Goal: Transaction & Acquisition: Book appointment/travel/reservation

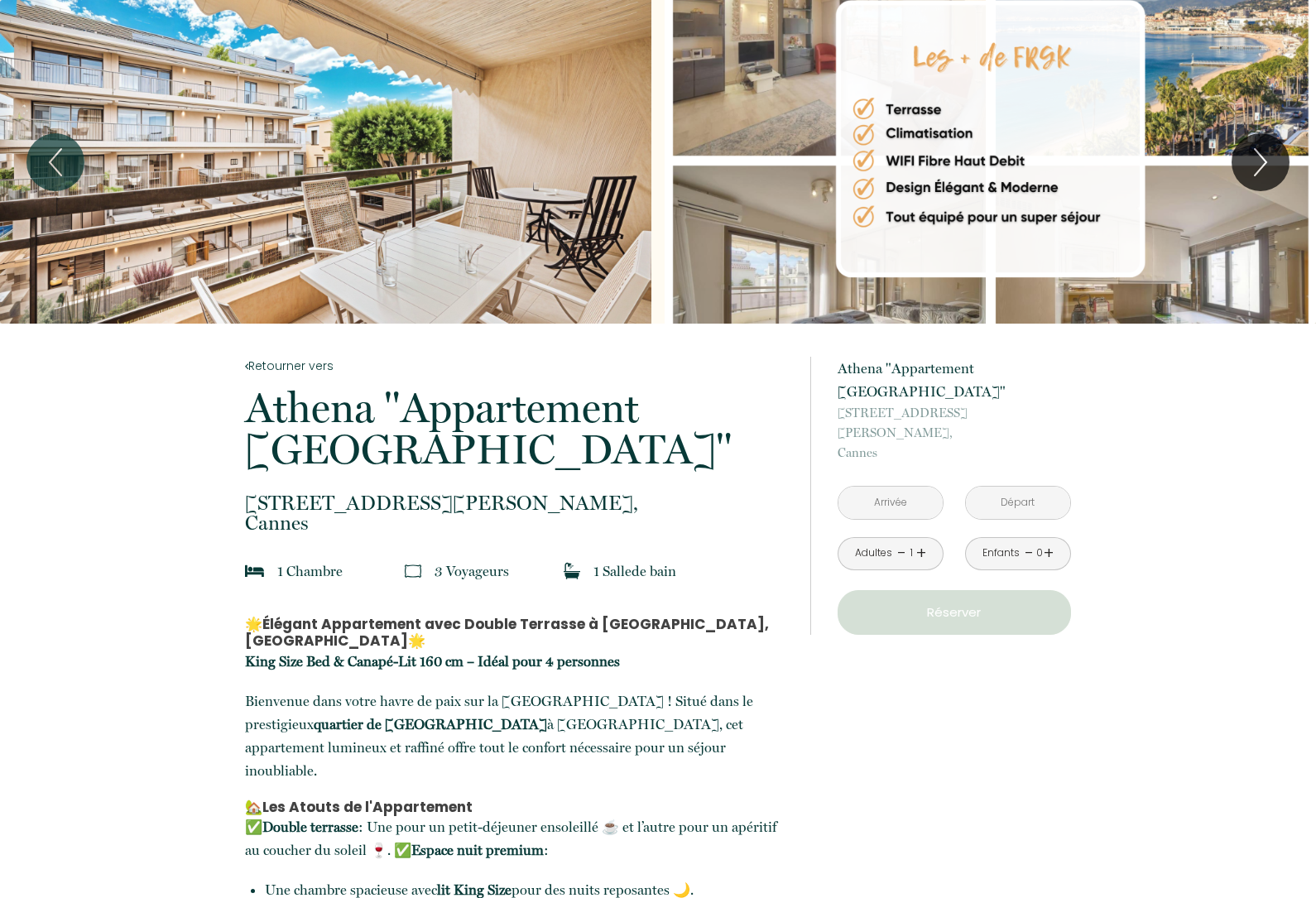
click at [923, 540] on link "+" at bounding box center [922, 553] width 10 height 26
click at [1051, 540] on link "+" at bounding box center [1049, 553] width 10 height 26
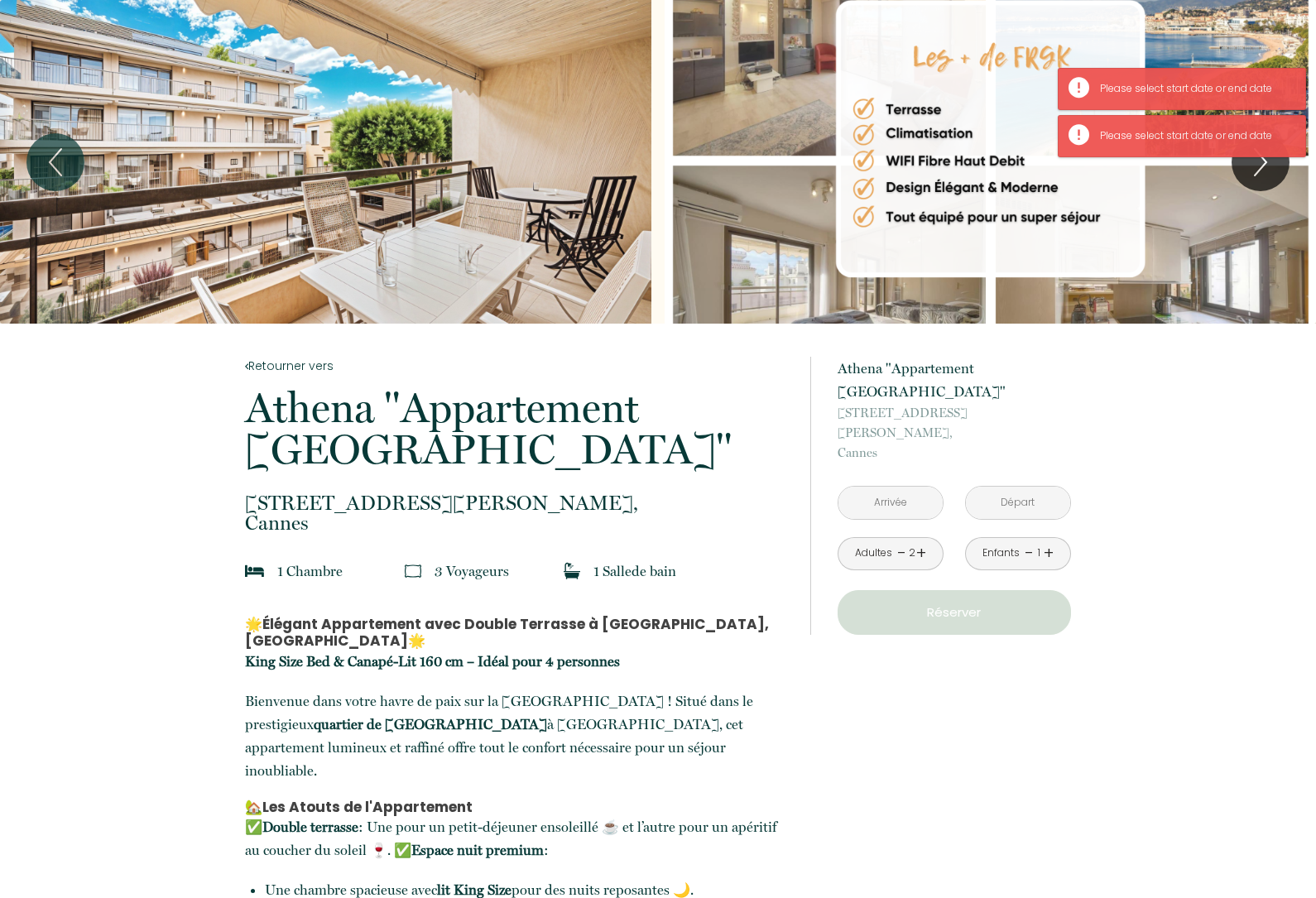
click at [883, 487] on input "text" at bounding box center [890, 503] width 104 height 33
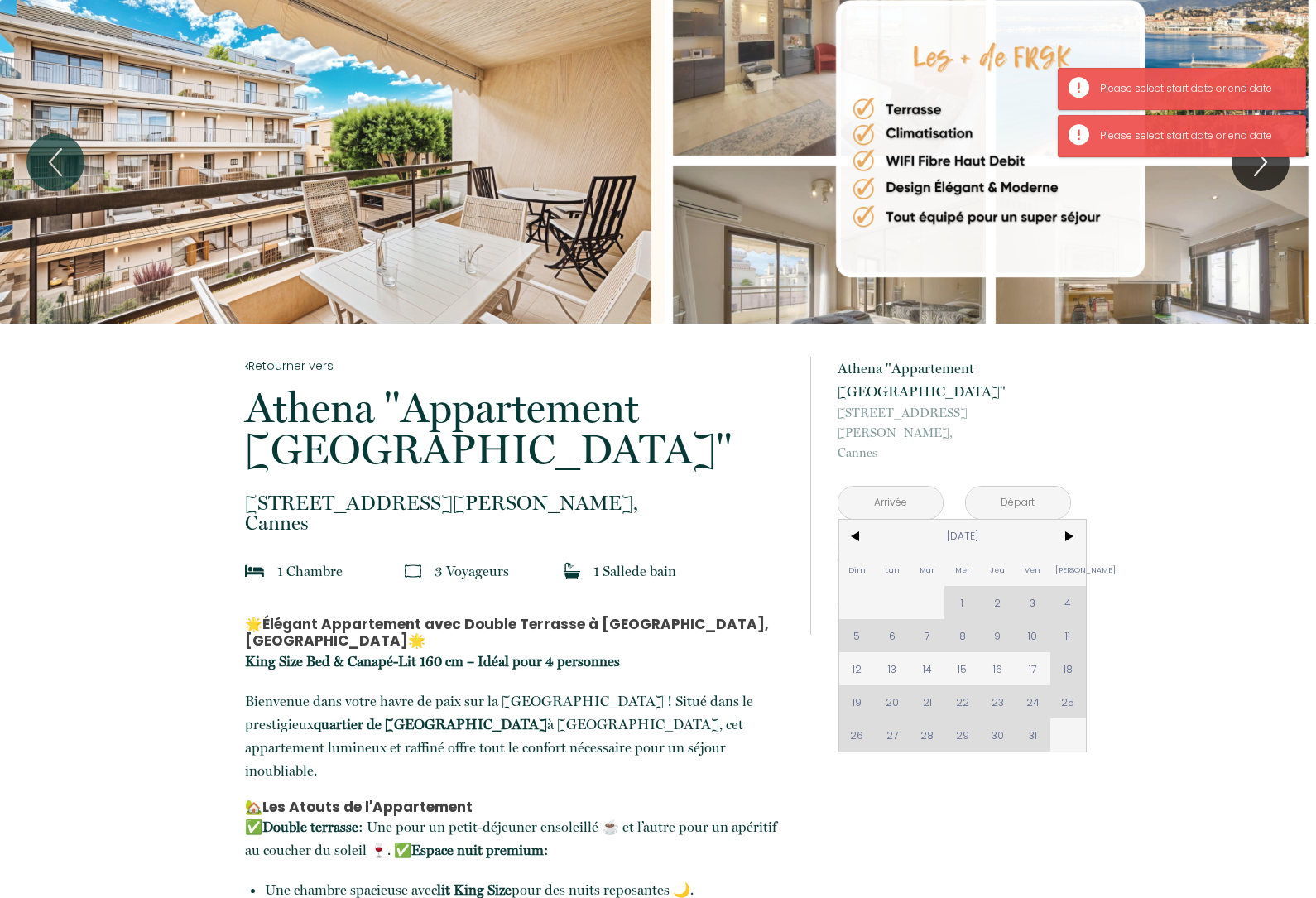
click at [859, 653] on span "12" at bounding box center [857, 669] width 36 height 33
type input "Dim 12 Oct 2025"
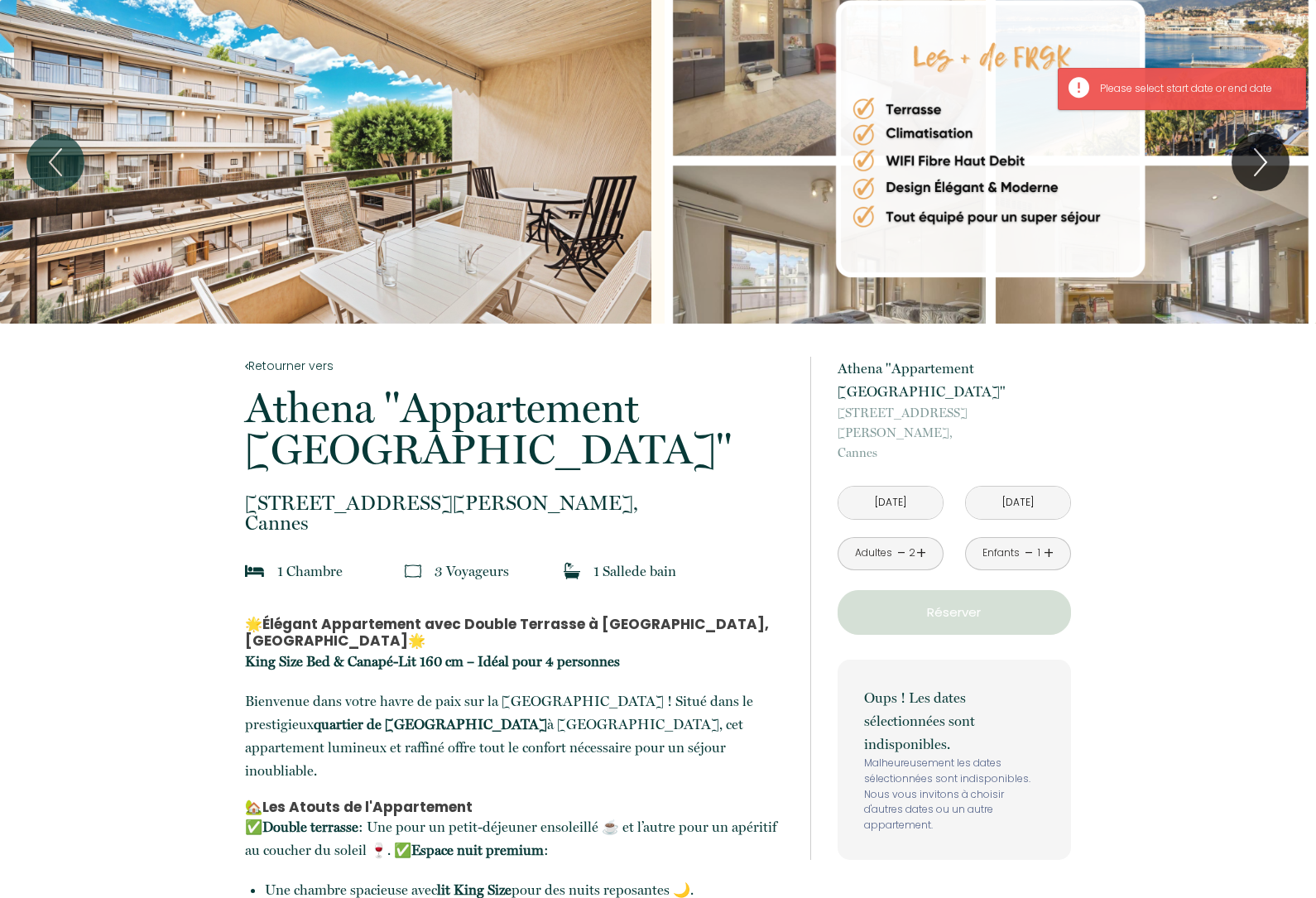
click at [918, 660] on div "Oups ! Les dates sélectionnées sont indisponibles. Malheureusement les dates sé…" at bounding box center [954, 760] width 233 height 201
click at [995, 487] on input "Lun 13 Oct 2025" at bounding box center [1018, 503] width 104 height 33
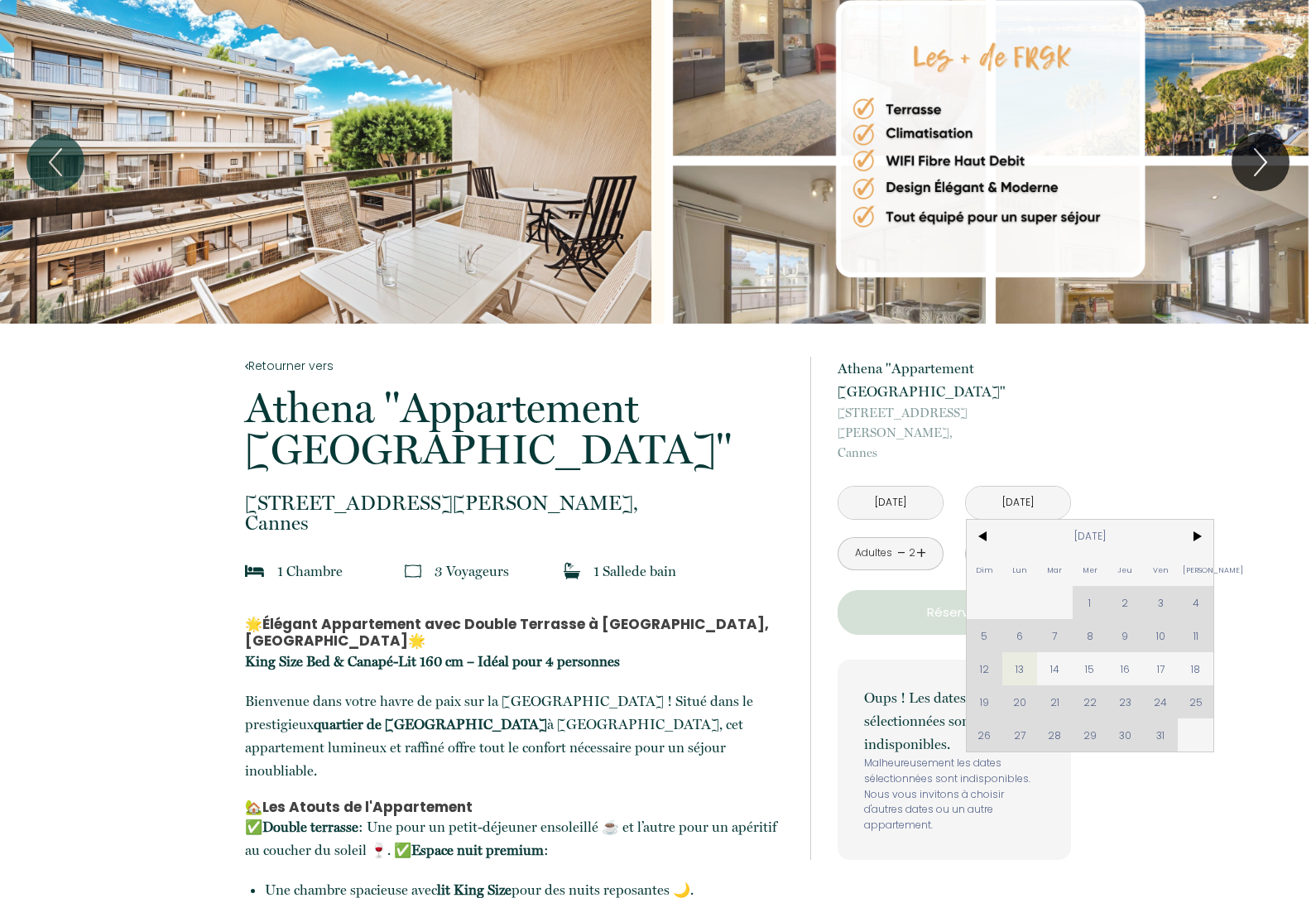
click at [1065, 653] on span "14" at bounding box center [1056, 669] width 36 height 33
type input "Mar 14 Oct 2025"
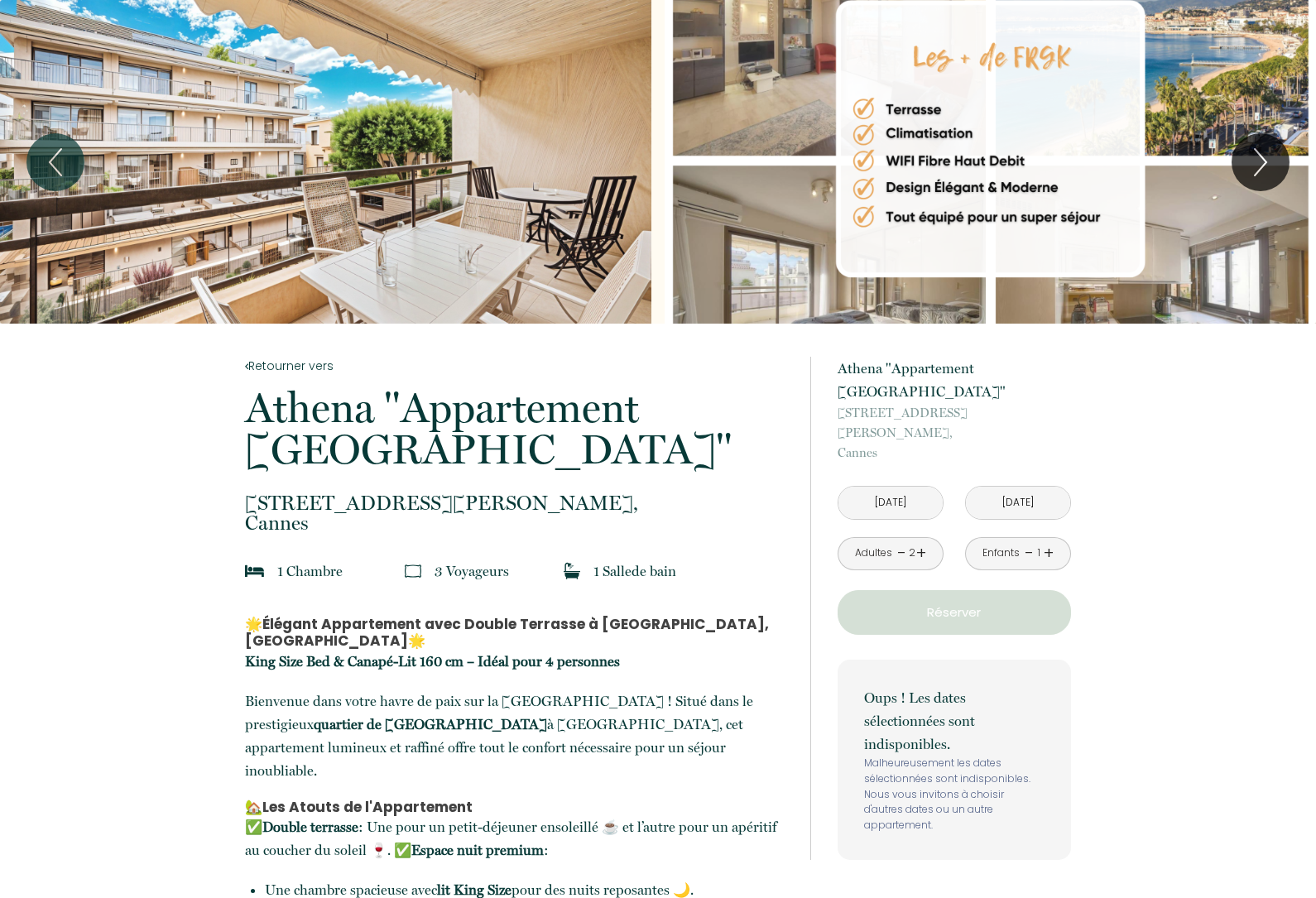
click at [900, 603] on p "Réserver" at bounding box center [953, 613] width 221 height 20
click at [879, 487] on input "Dim 12 Oct 2025" at bounding box center [890, 503] width 104 height 33
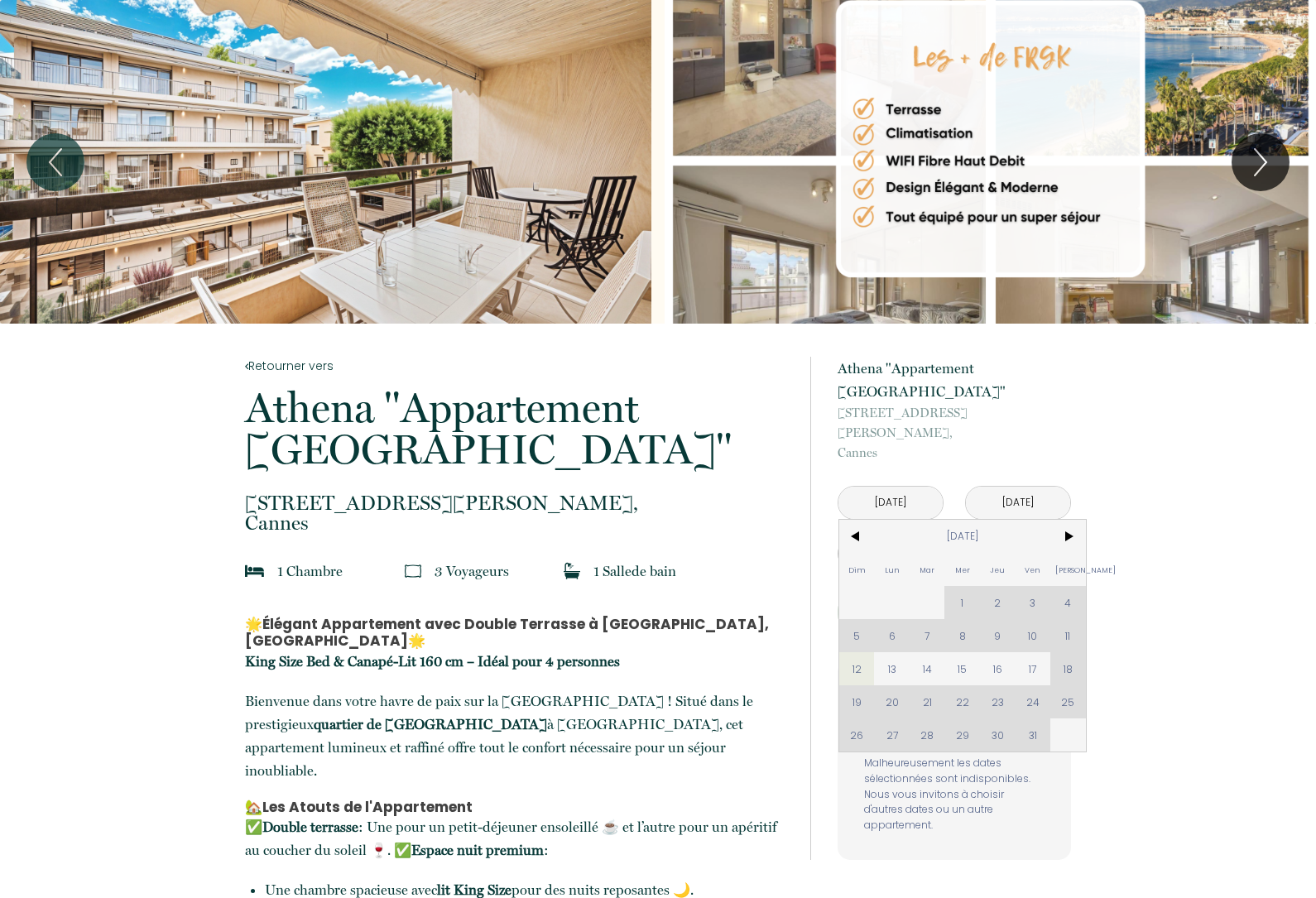
click at [898, 653] on span "13" at bounding box center [892, 669] width 36 height 33
type input "Lun 13 Oct 2025"
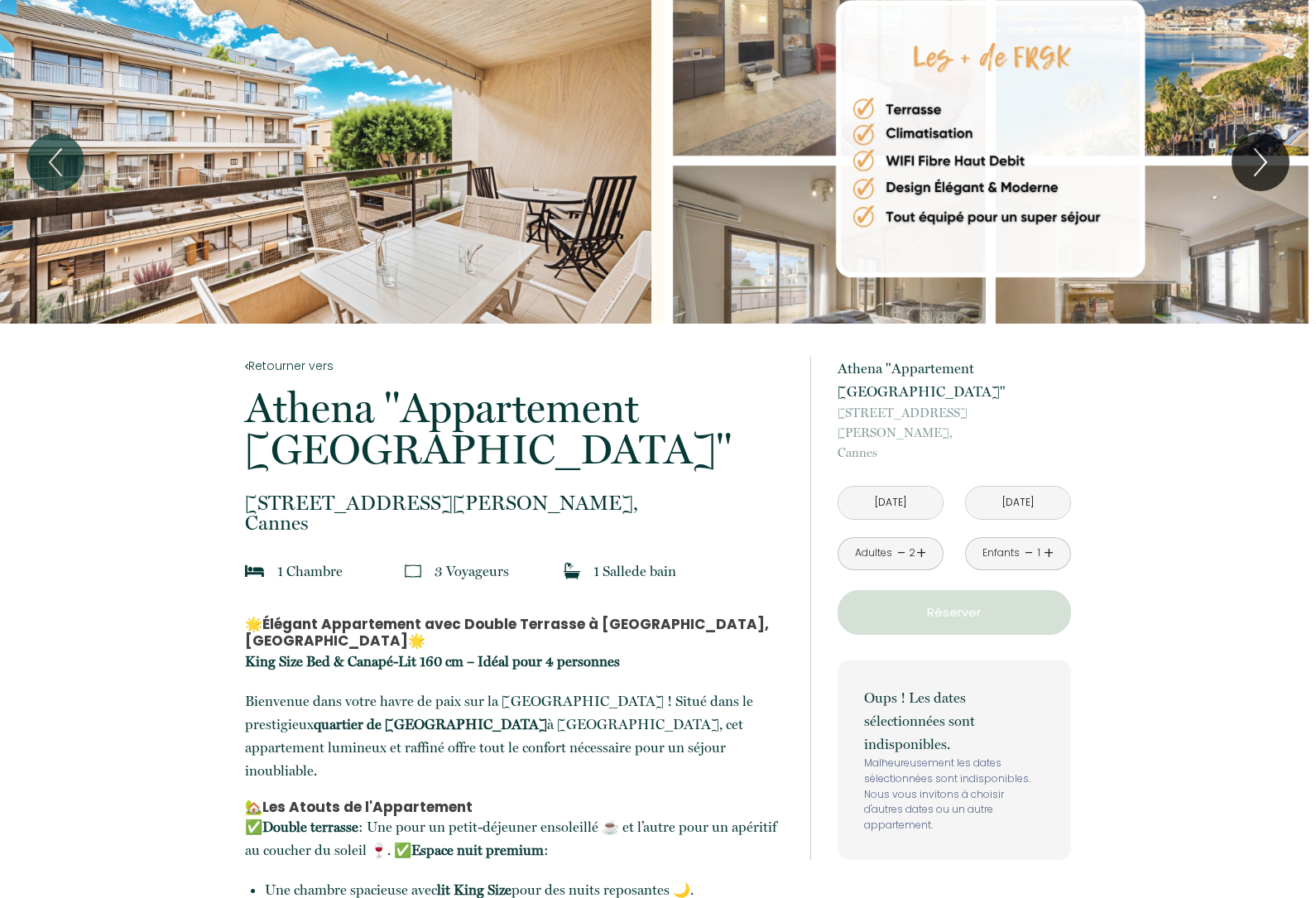
click at [993, 487] on input "Mar 14 Oct 2025" at bounding box center [1018, 503] width 104 height 33
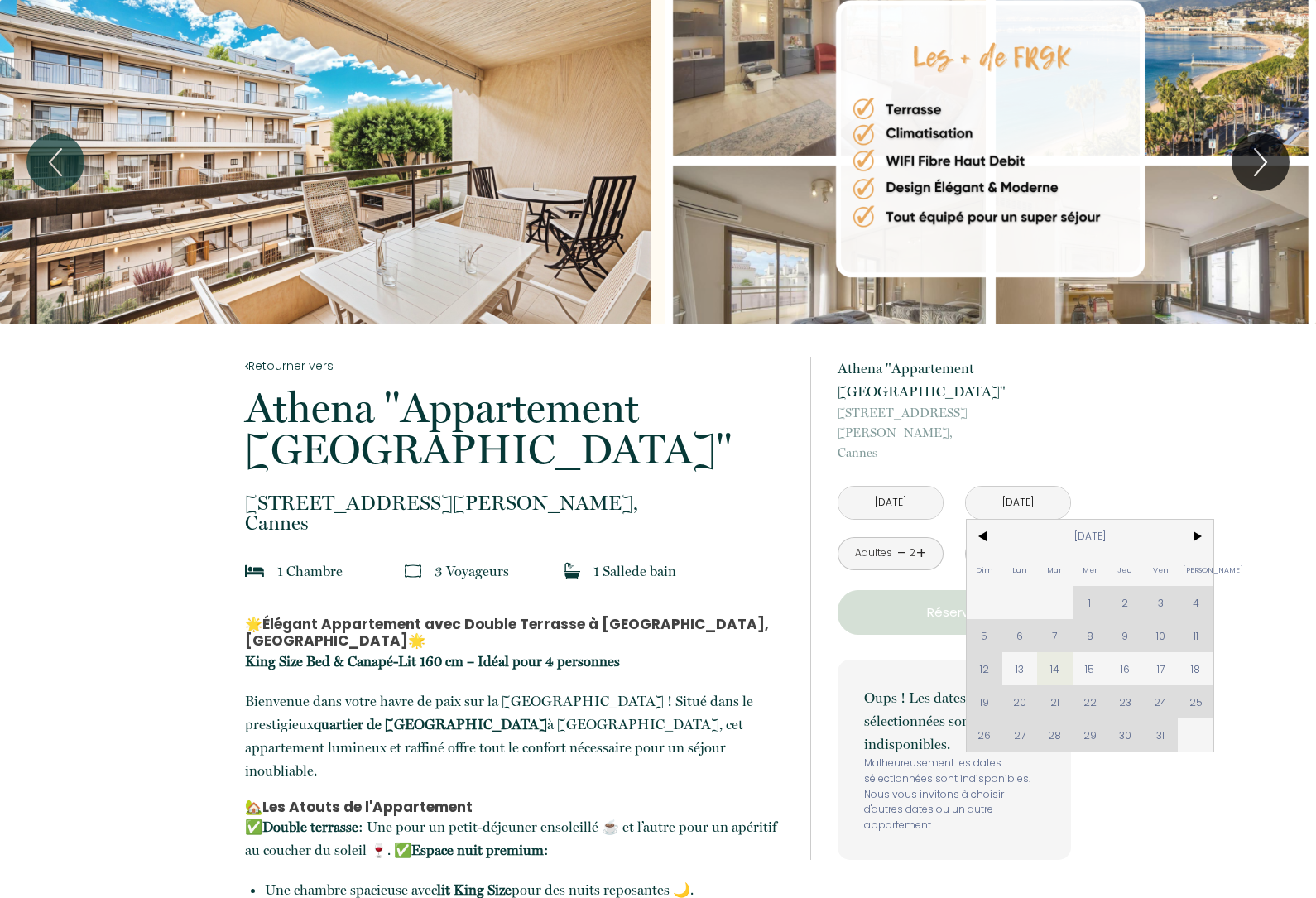
click at [1083, 653] on span "15" at bounding box center [1091, 669] width 36 height 33
type input "Mer 15 Oct 2025"
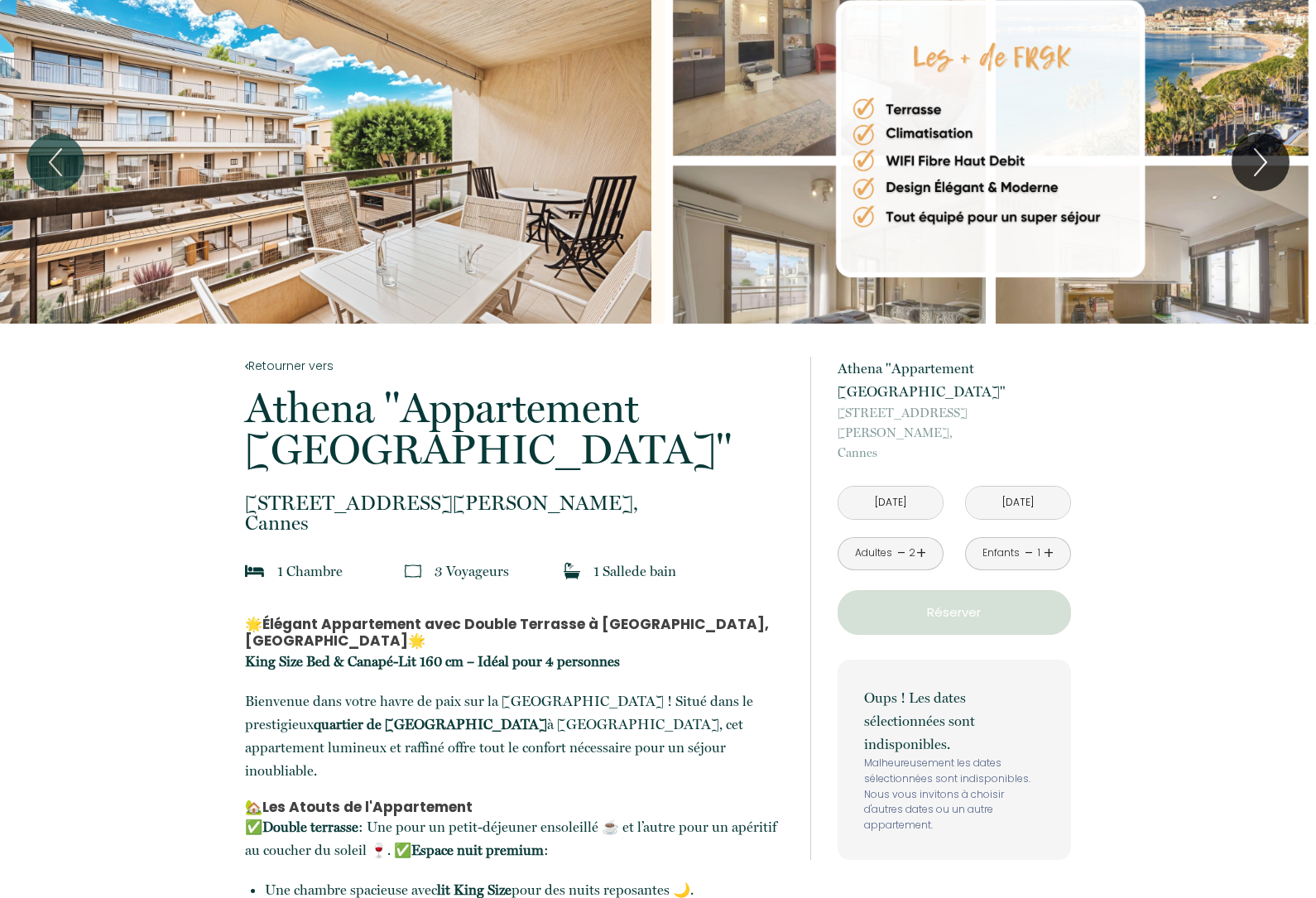
click at [898, 590] on button "Réserver" at bounding box center [954, 612] width 233 height 45
click at [873, 603] on p "Réserver" at bounding box center [953, 613] width 221 height 20
click at [899, 603] on p "Réserver" at bounding box center [953, 613] width 221 height 20
click at [1030, 487] on input "Mer 15 Oct 2025" at bounding box center [1018, 503] width 104 height 33
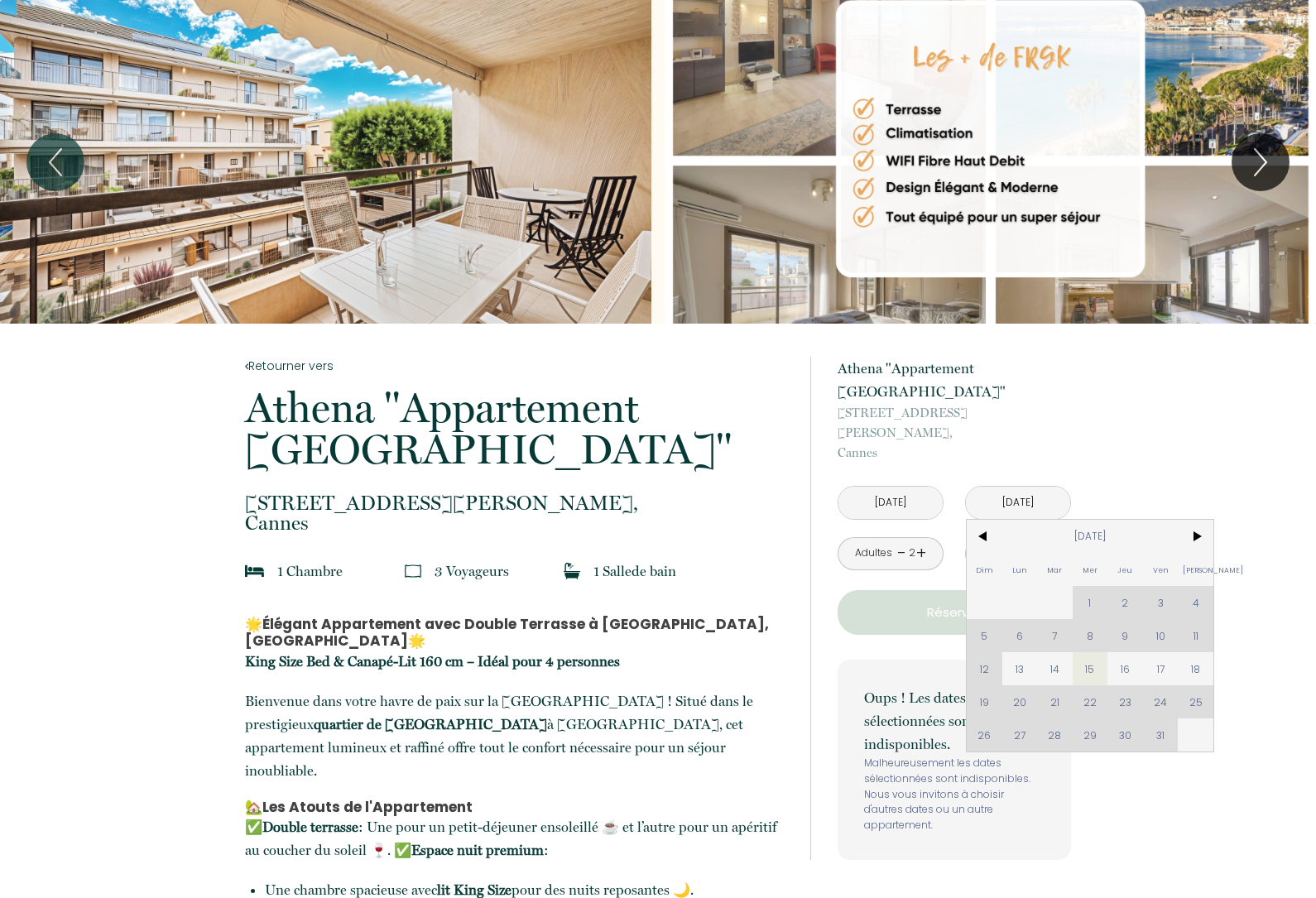
click at [1017, 653] on span "13" at bounding box center [1020, 669] width 36 height 33
type input "Sam 11 Oct 2025"
type input "Lun 13 Oct 2025"
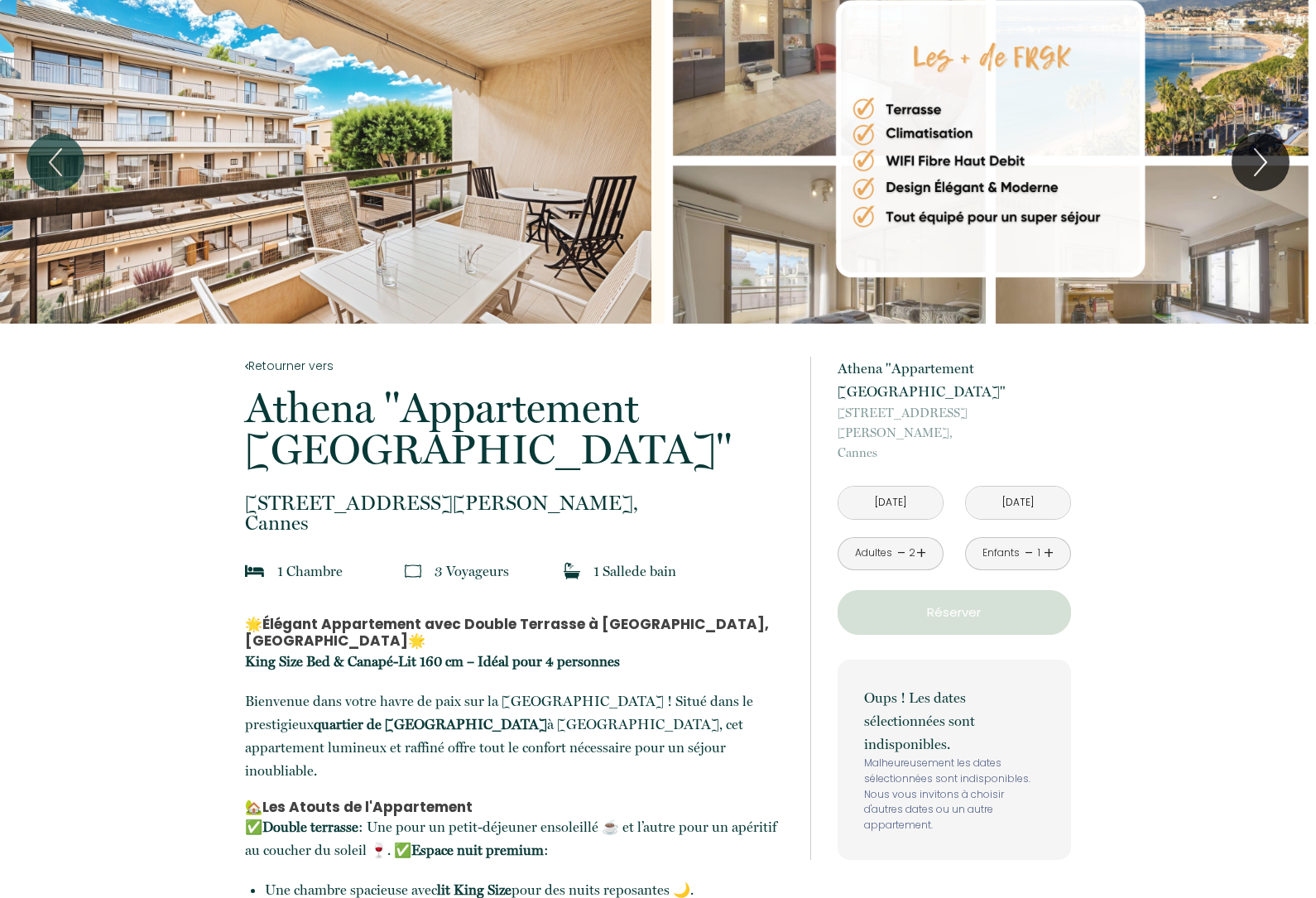
click at [921, 487] on input "Sam 11 Oct 2025" at bounding box center [890, 503] width 104 height 33
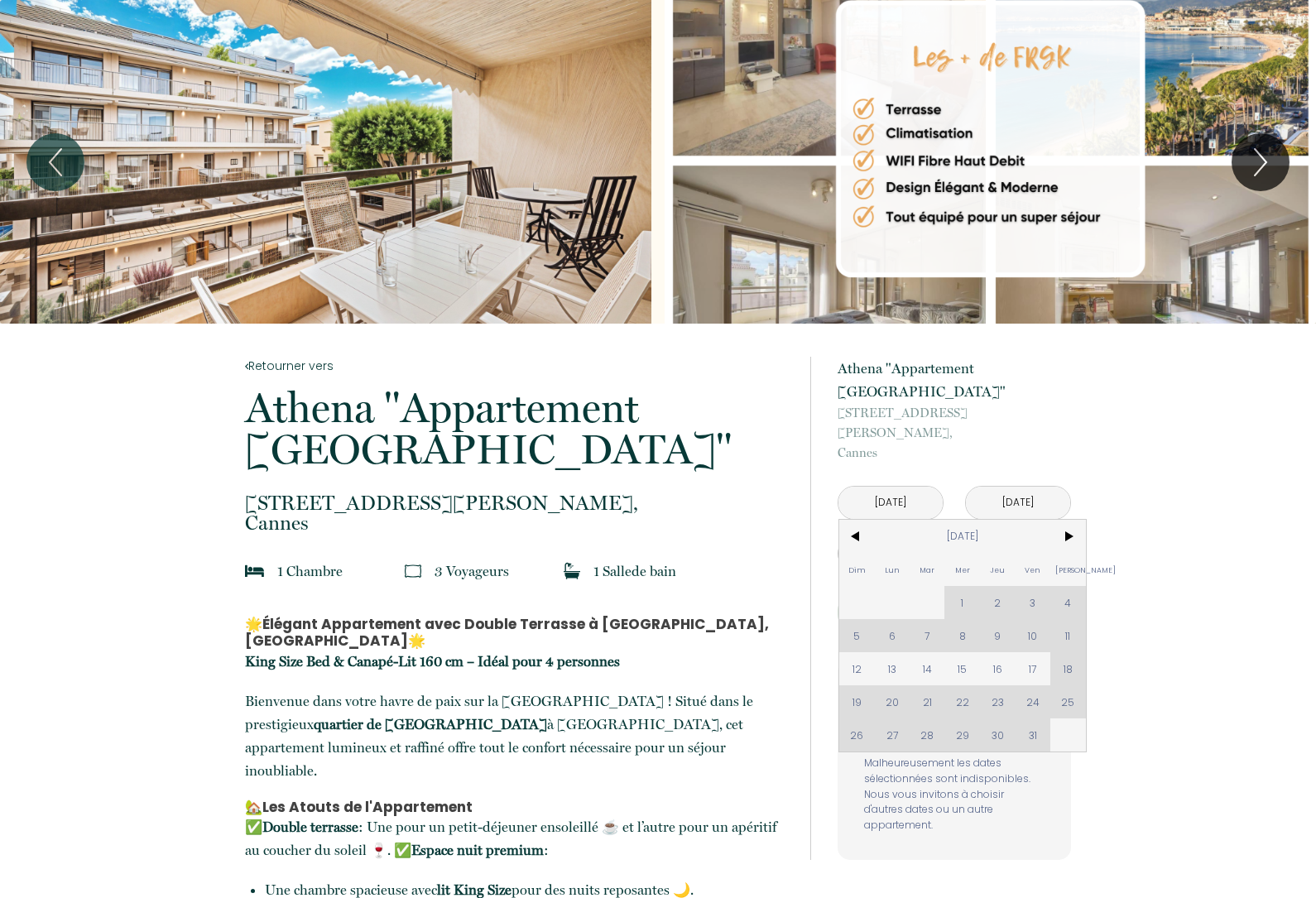
click at [857, 653] on span "12" at bounding box center [857, 669] width 36 height 33
type input "Dim 12 Oct 2025"
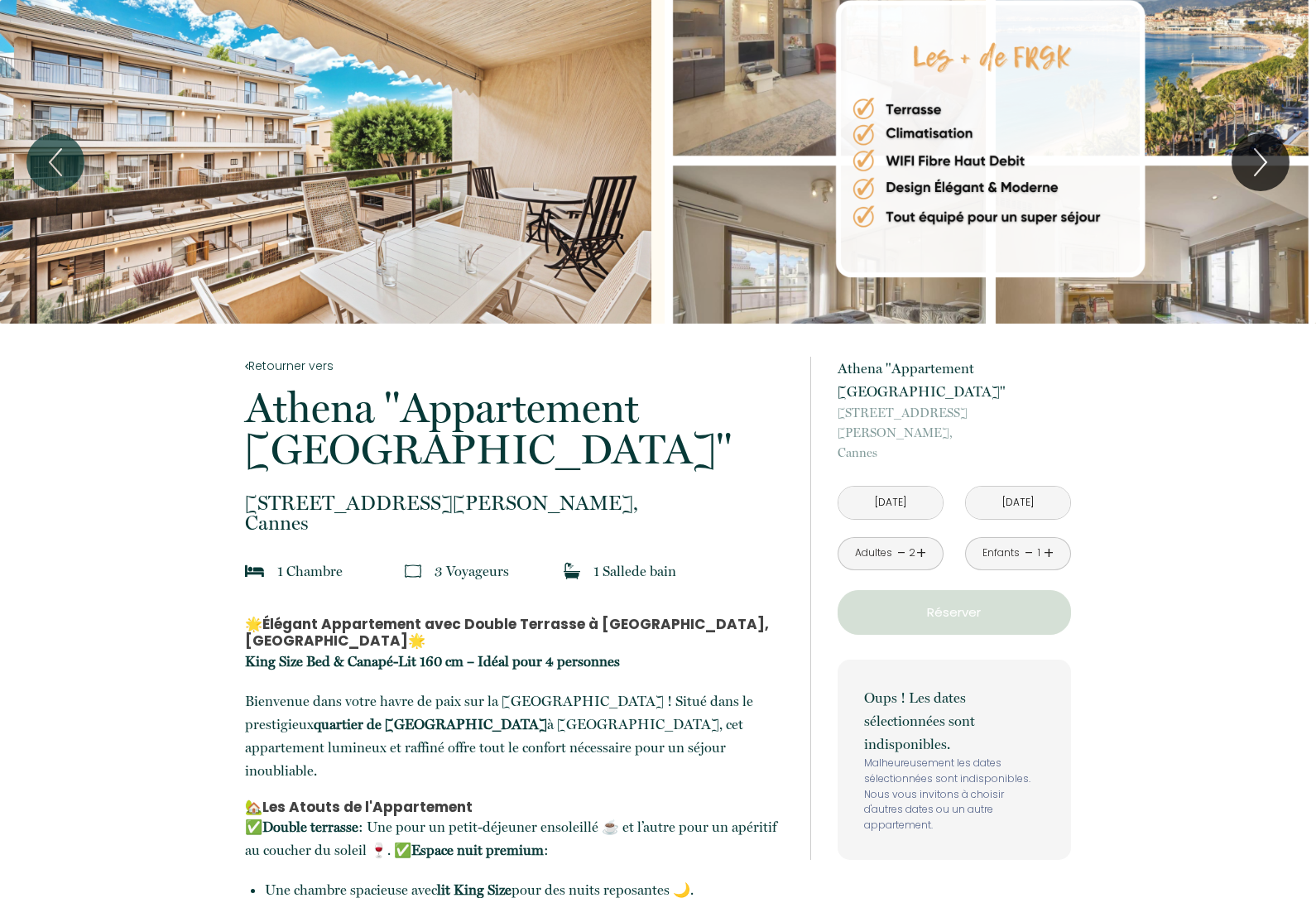
click at [1030, 487] on input "Lun 13 Oct 2025" at bounding box center [1018, 503] width 104 height 33
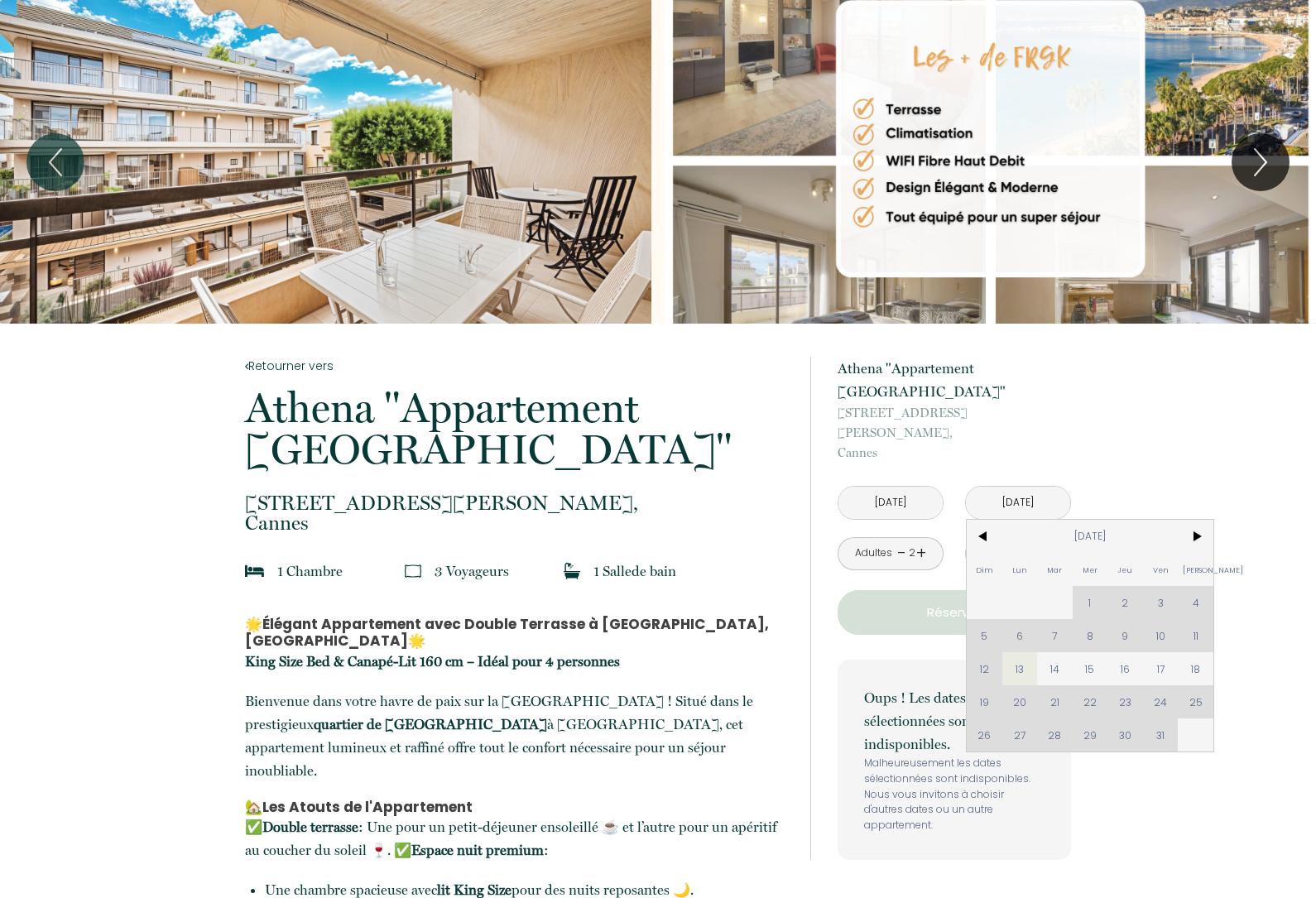
click at [1052, 653] on span "14" at bounding box center [1056, 669] width 36 height 33
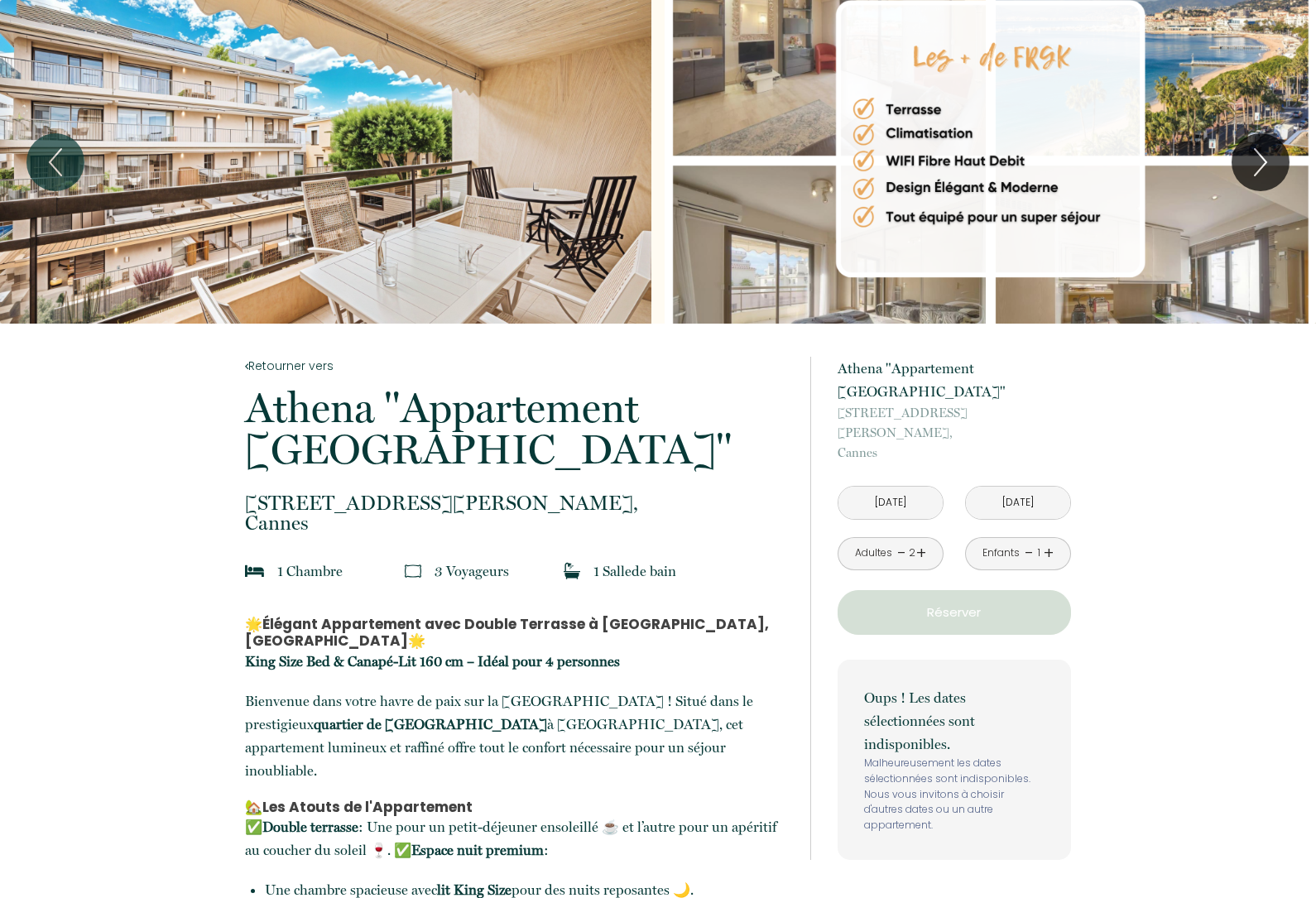
type input "Mar 14 Oct 2025"
click at [1024, 603] on p "Réserver" at bounding box center [953, 613] width 221 height 20
click at [871, 487] on input "Dim 12 Oct 2025" at bounding box center [890, 503] width 104 height 33
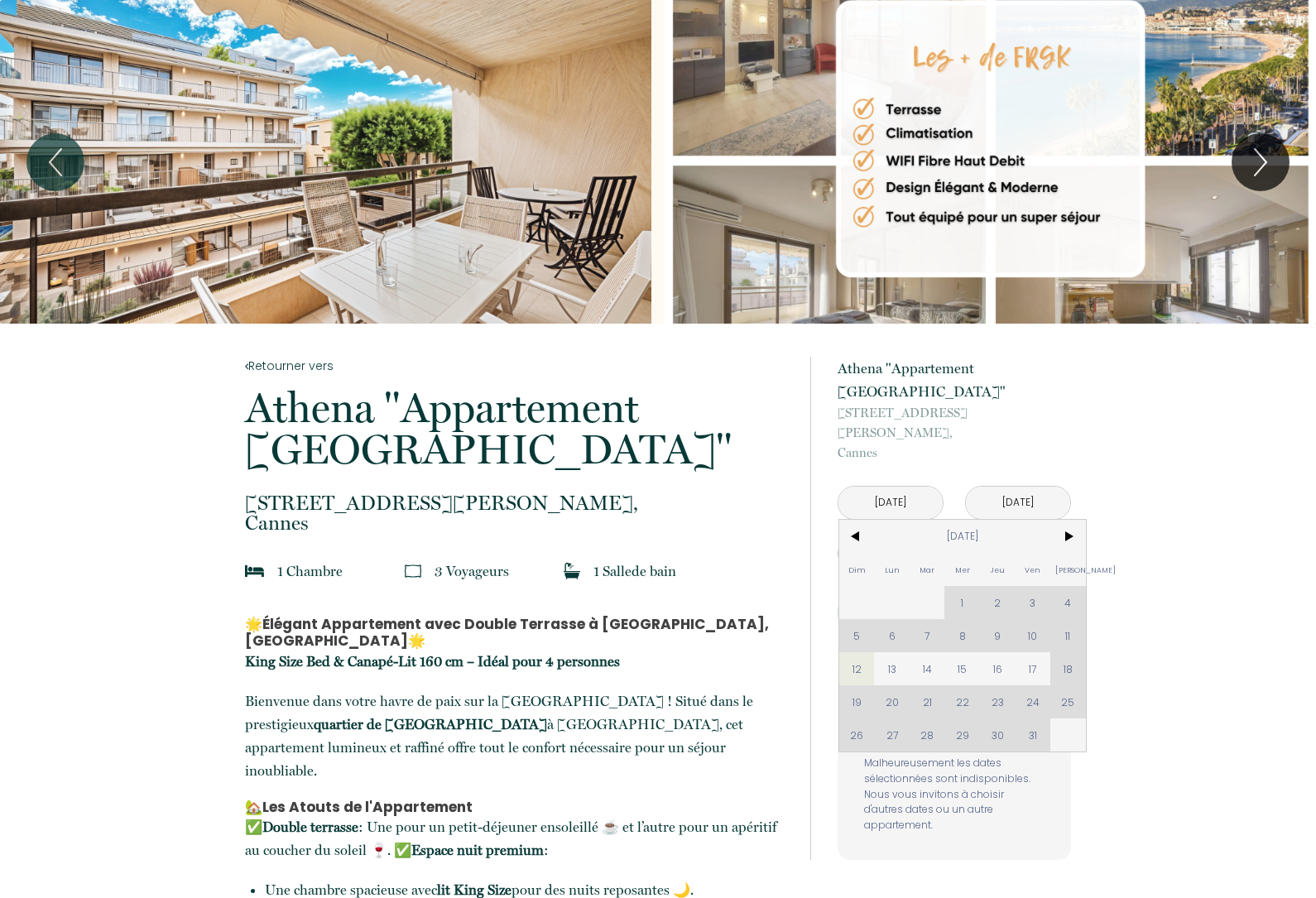
click at [856, 521] on span "<" at bounding box center [857, 536] width 36 height 33
click at [1075, 521] on span ">" at bounding box center [1069, 536] width 36 height 33
click at [897, 653] on span "13" at bounding box center [892, 669] width 36 height 33
type input "Lun 13 Oct 2025"
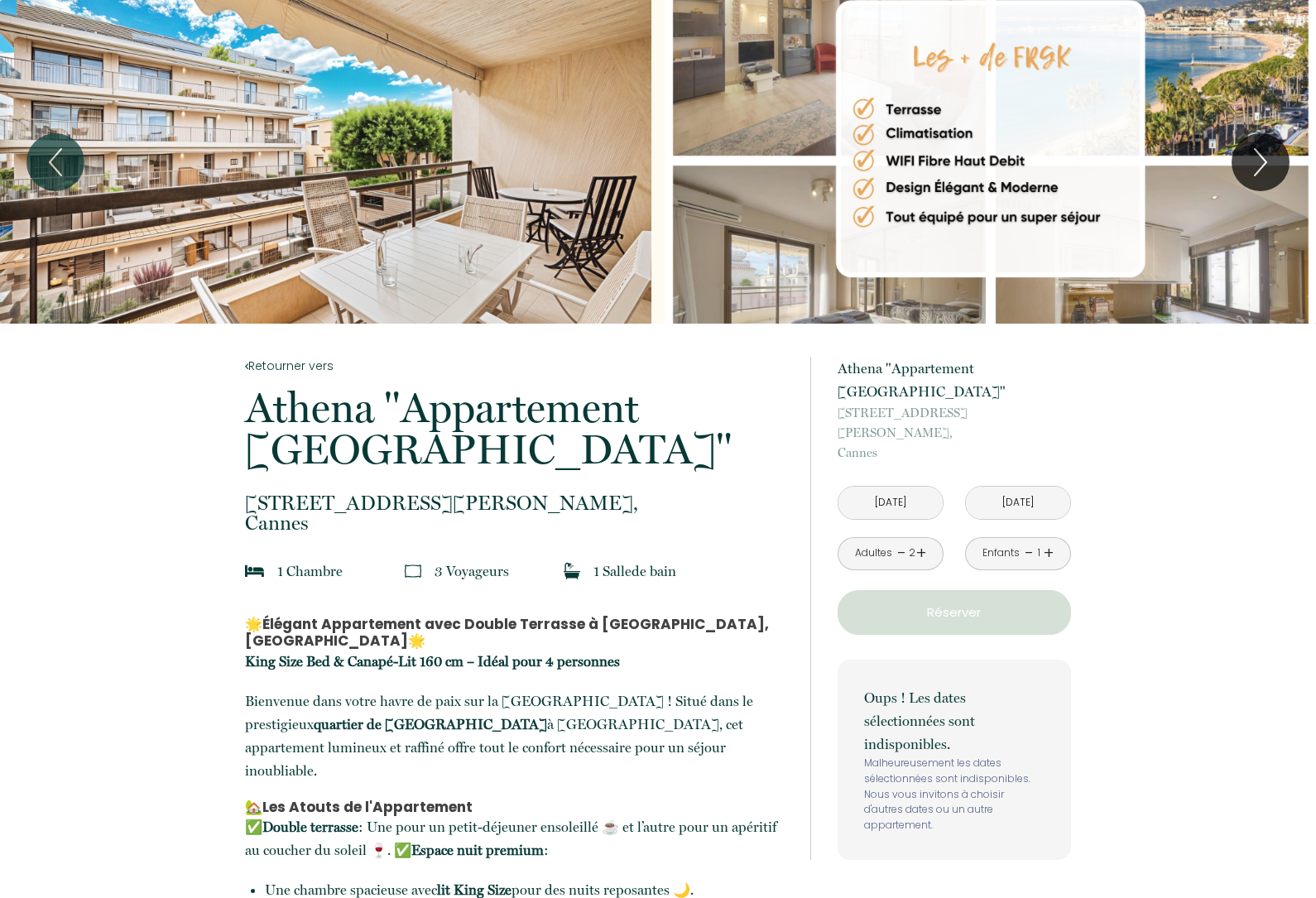
click at [1000, 487] on input "Mar 14 Oct 2025" at bounding box center [1018, 503] width 104 height 33
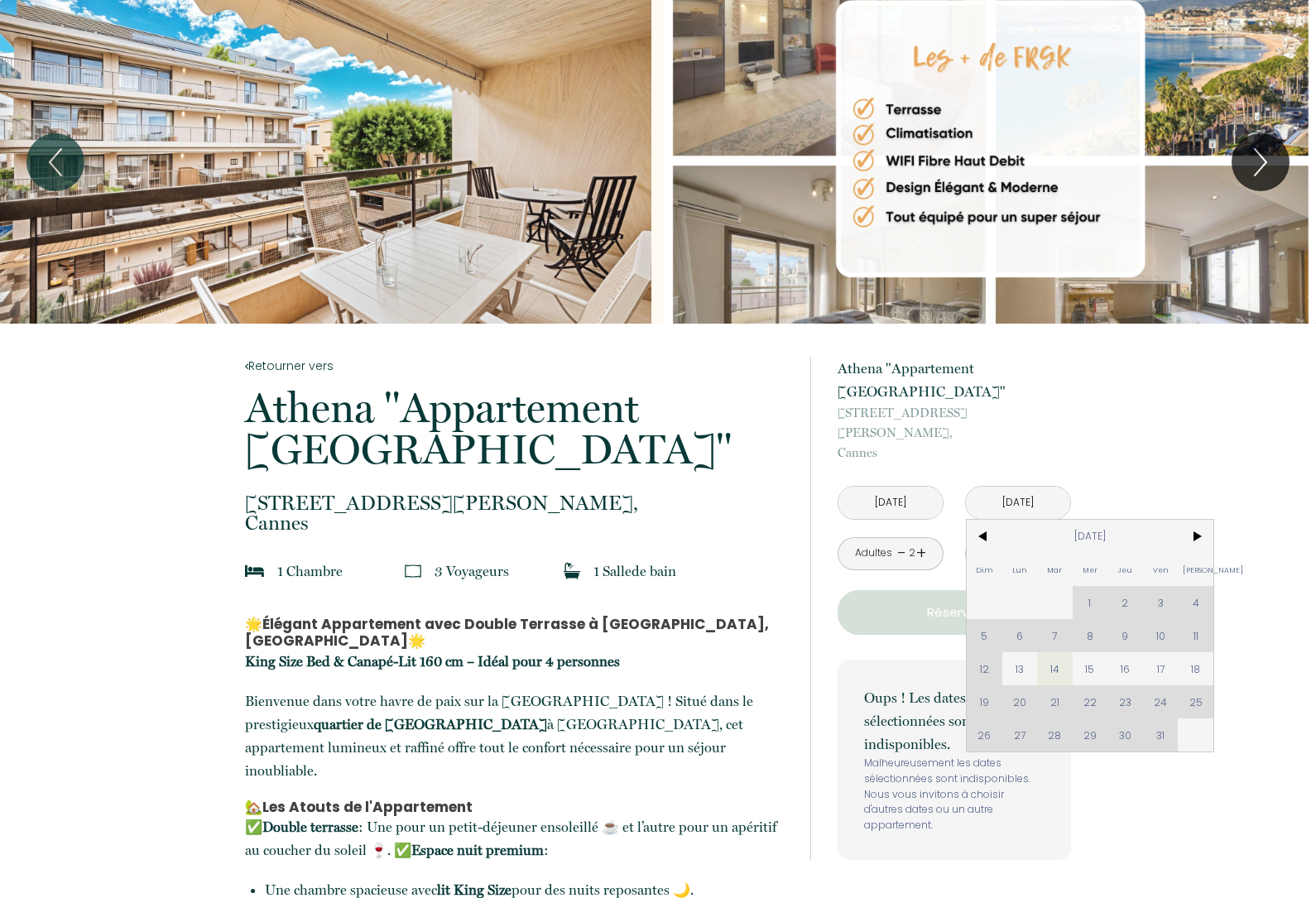
click at [1091, 653] on span "15" at bounding box center [1091, 669] width 36 height 33
type input "Mer 15 Oct 2025"
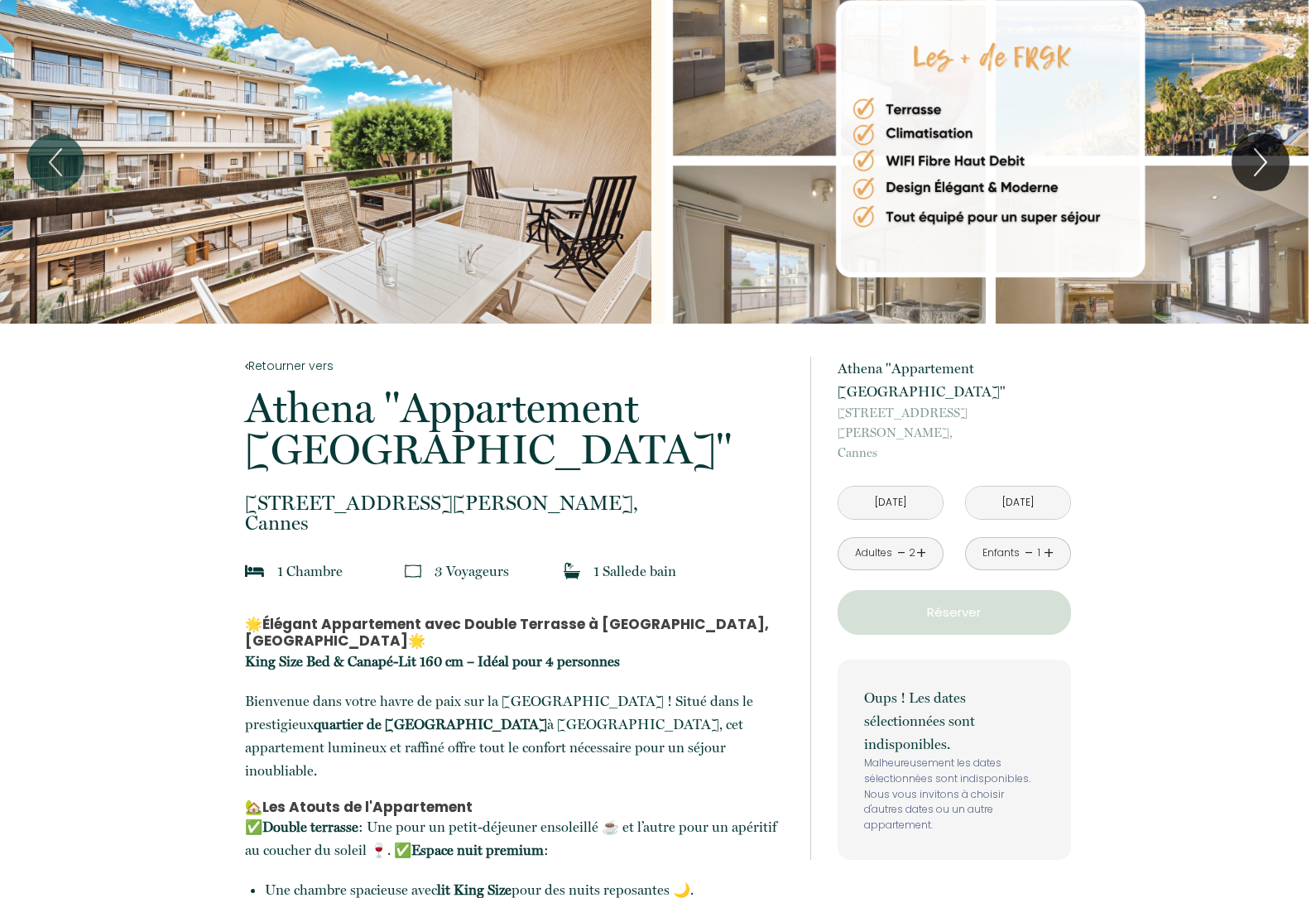
click at [866, 487] on input "Lun 13 Oct 2025" at bounding box center [890, 503] width 104 height 33
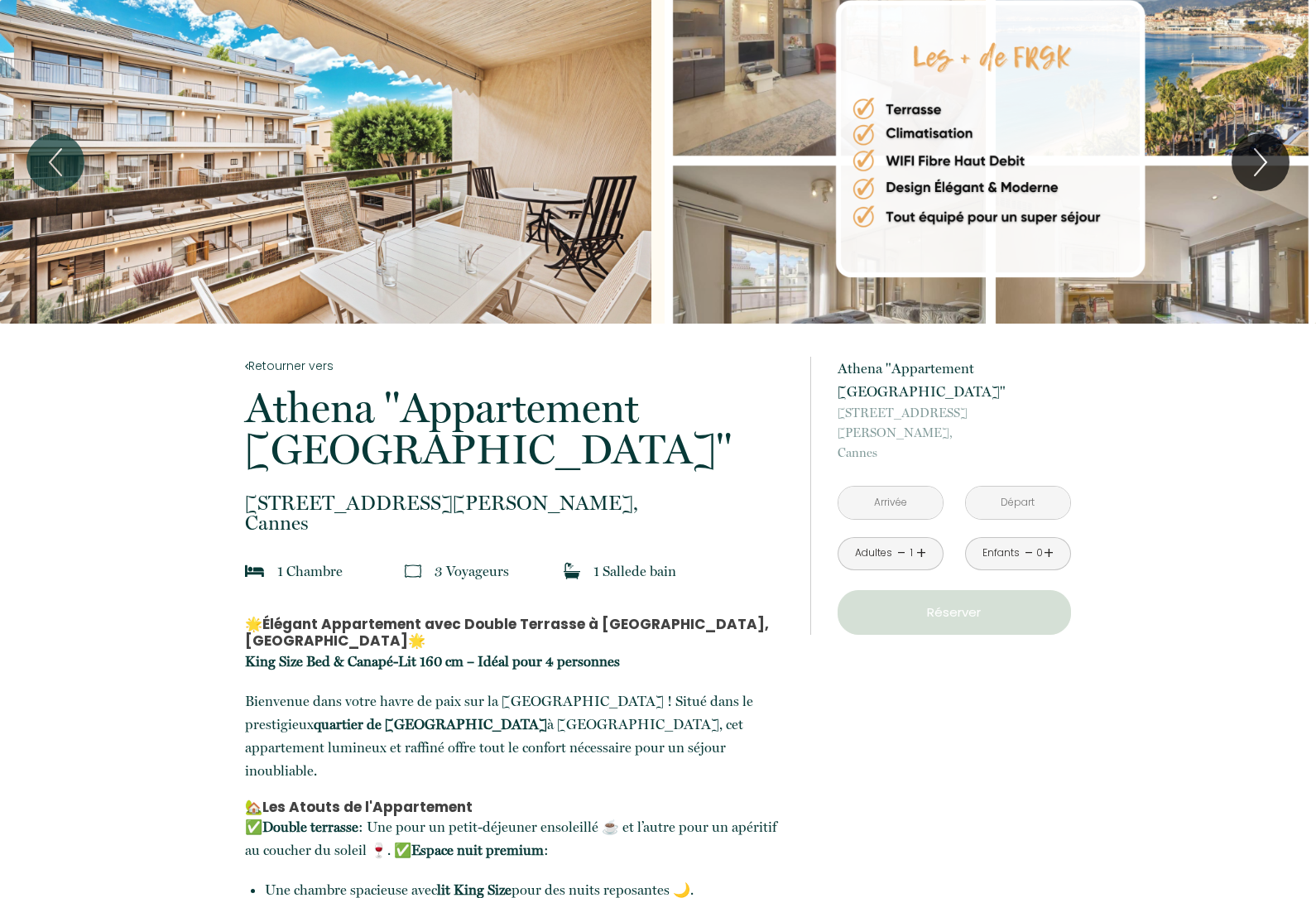
click at [890, 487] on input "text" at bounding box center [890, 503] width 104 height 33
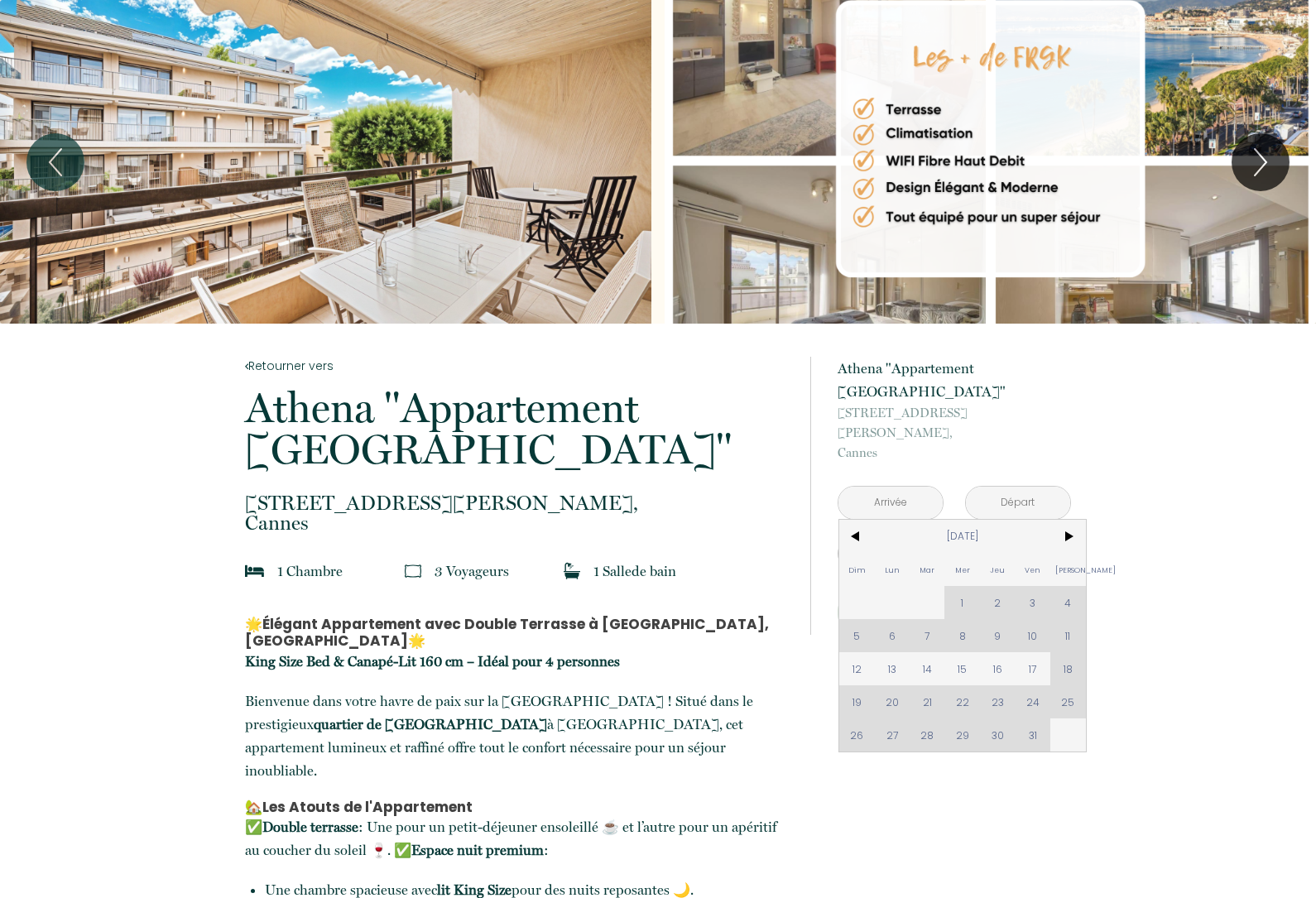
click at [859, 653] on span "12" at bounding box center [857, 669] width 36 height 33
type input "Dim 12 Oct 2025"
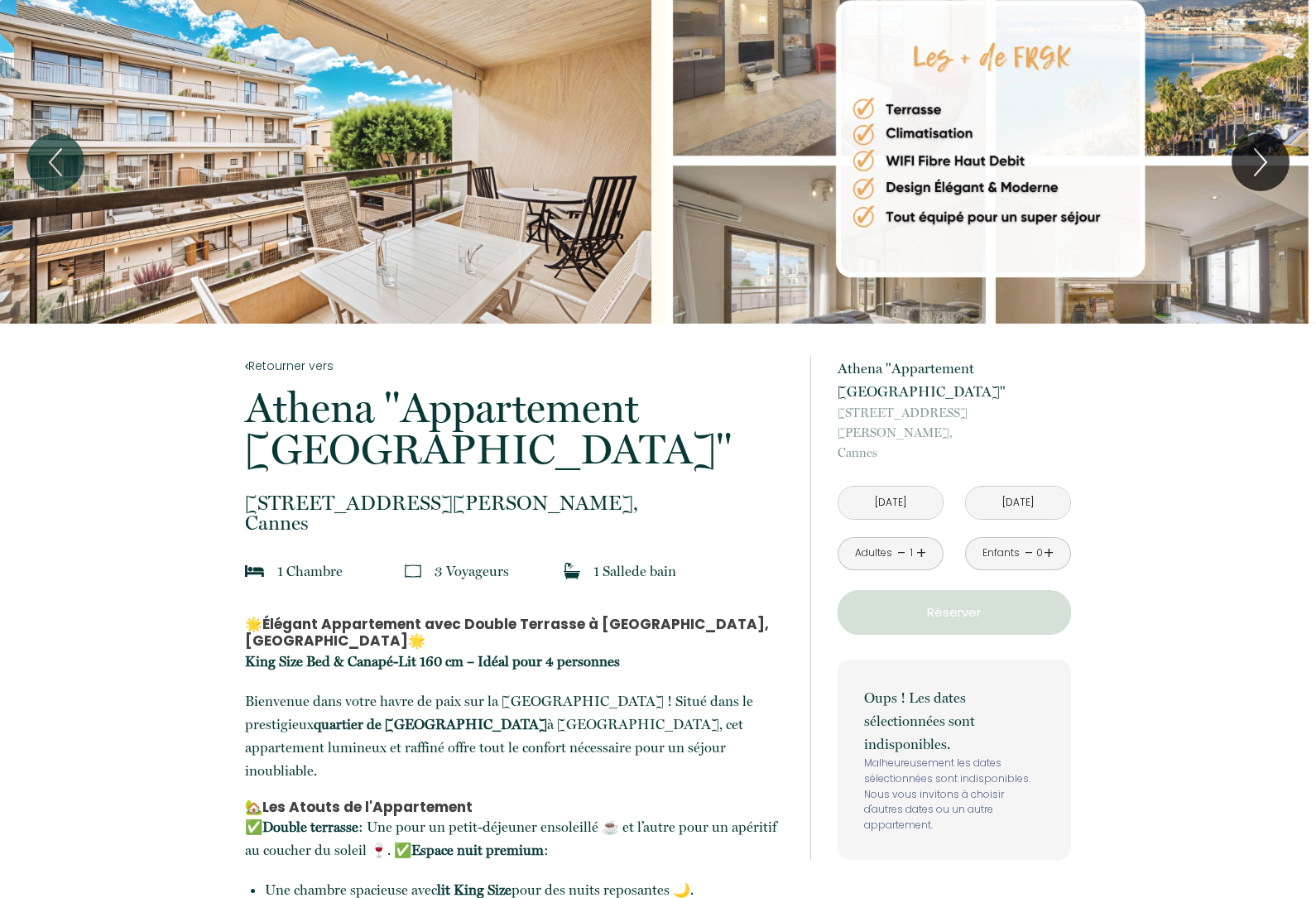
click at [1033, 487] on input "Lun 13 Oct 2025" at bounding box center [1018, 503] width 104 height 33
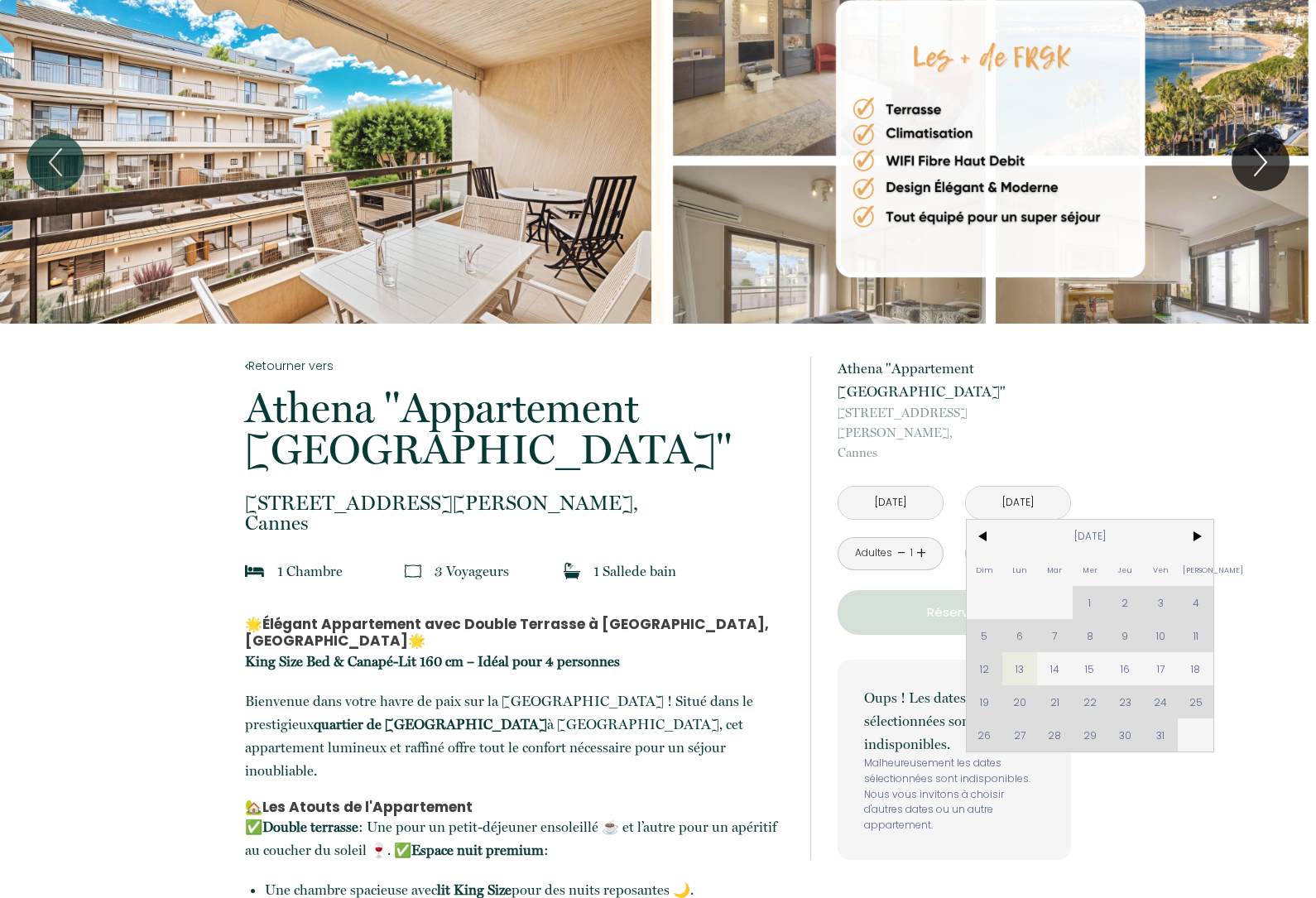
click at [1063, 653] on span "14" at bounding box center [1056, 669] width 36 height 33
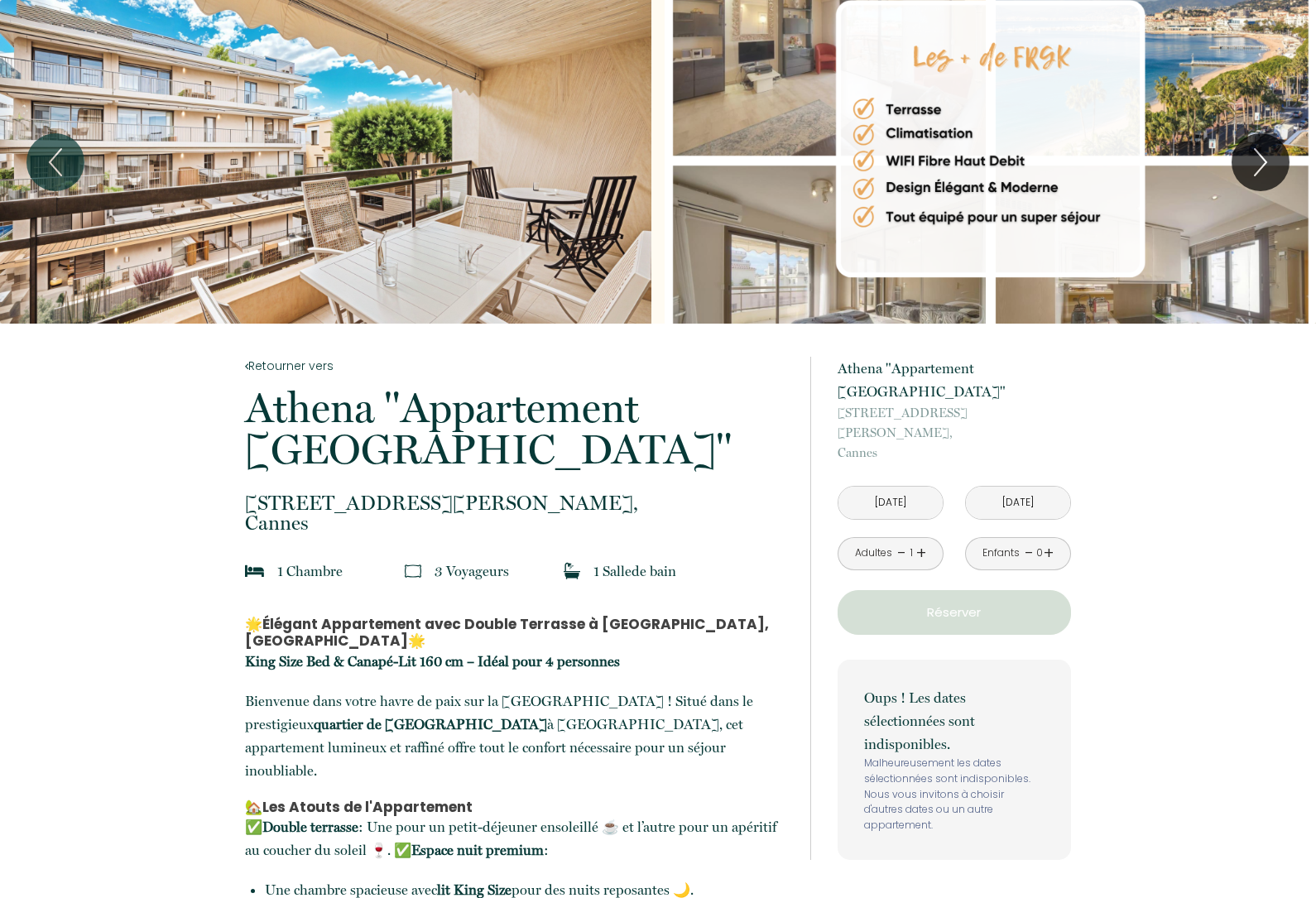
click at [1044, 540] on link "+" at bounding box center [1049, 553] width 10 height 26
click at [924, 540] on link "+" at bounding box center [922, 553] width 10 height 26
click at [1023, 487] on input "Mar 14 Oct 2025" at bounding box center [1018, 503] width 104 height 33
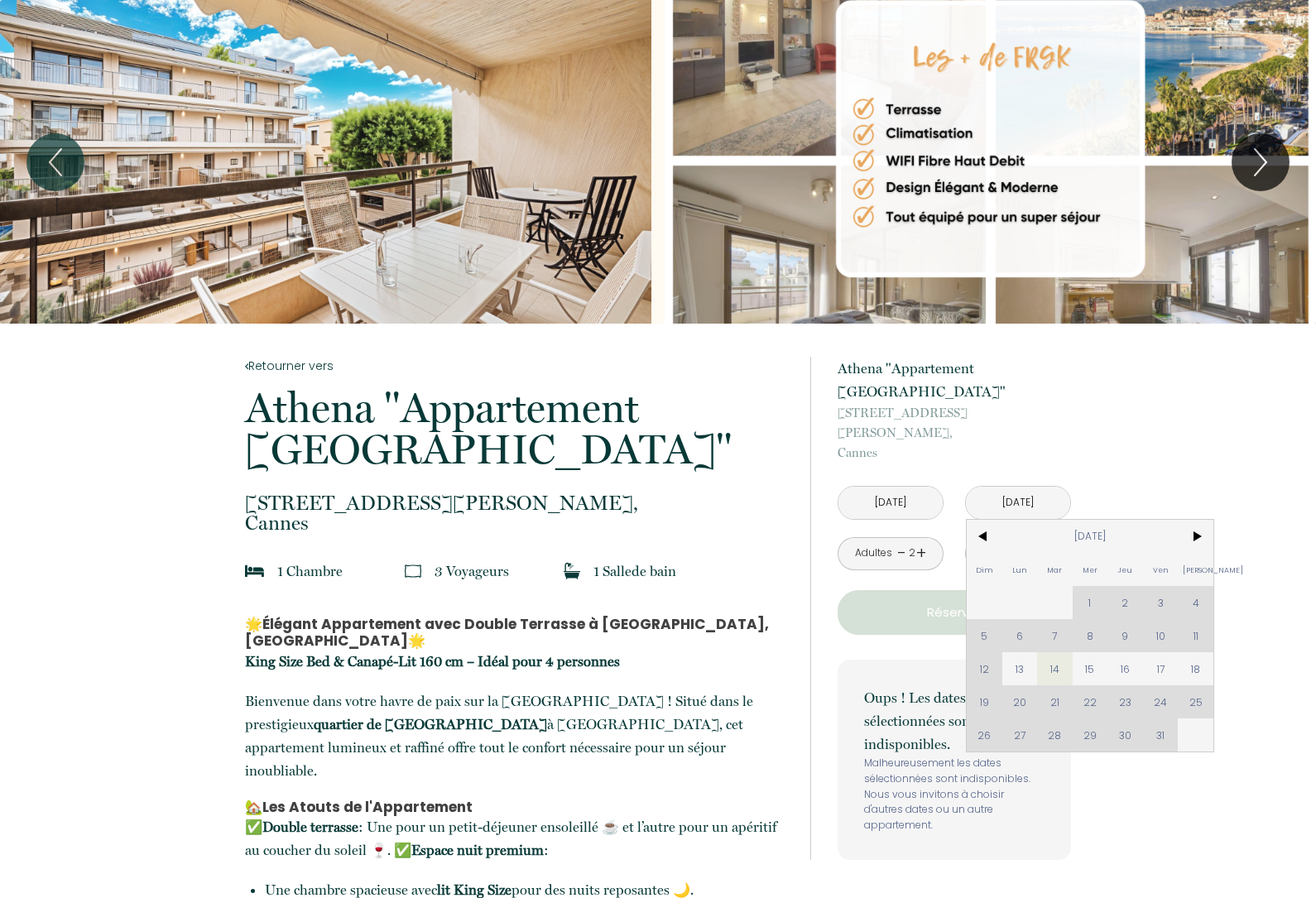
click at [1089, 653] on span "15" at bounding box center [1091, 669] width 36 height 33
type input "Mer 15 Oct 2025"
